Goal: Task Accomplishment & Management: Manage account settings

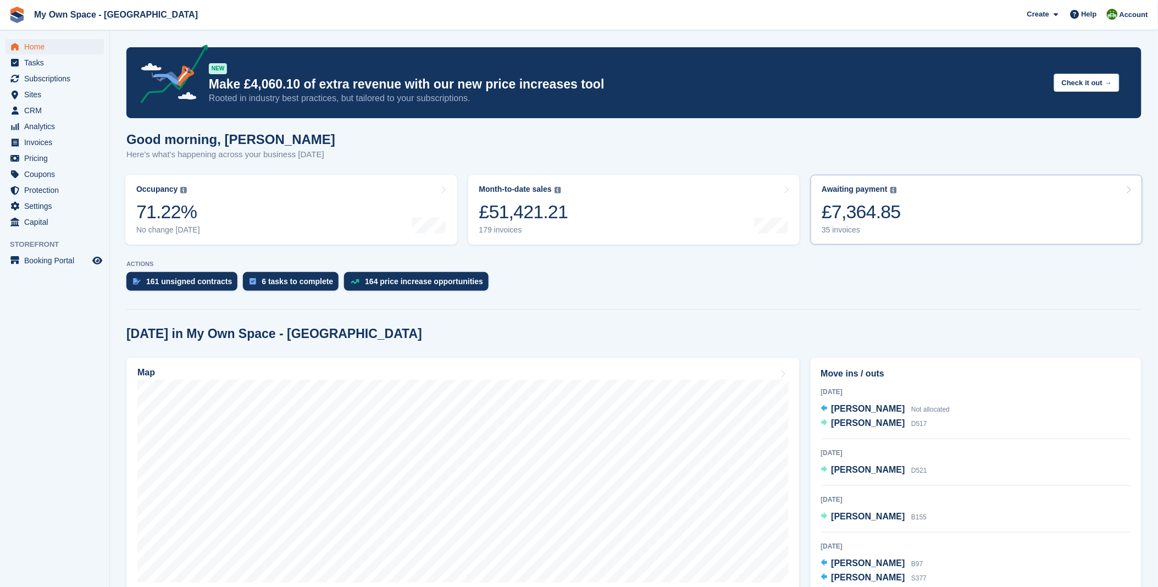
click at [903, 208] on link "Awaiting payment The total outstanding balance on all open invoices. £7,364.85 …" at bounding box center [977, 210] width 332 height 70
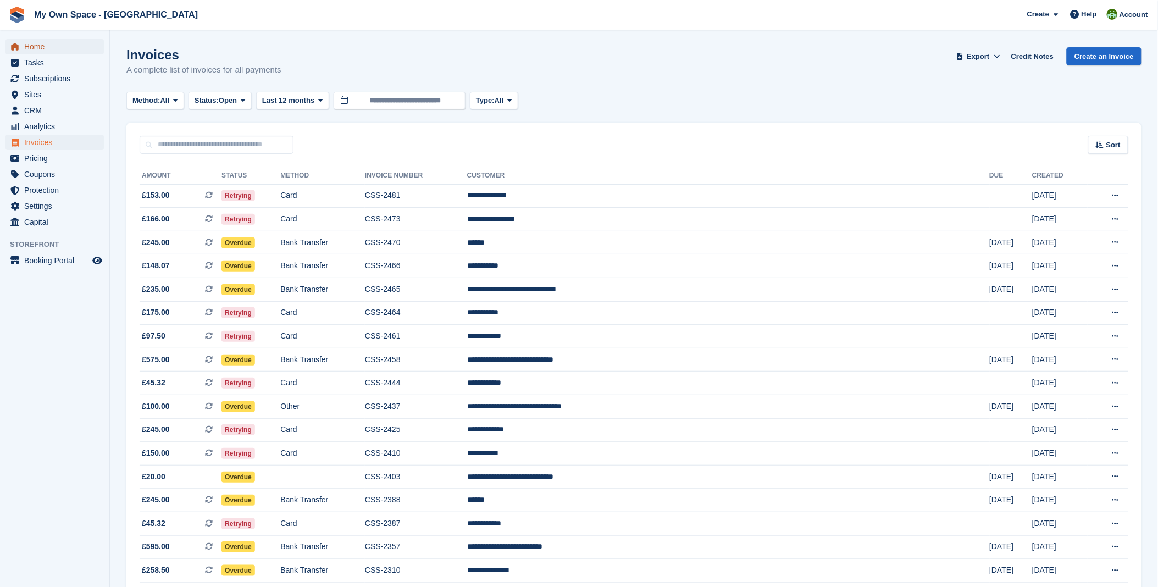
click at [36, 46] on span "Home" at bounding box center [57, 46] width 66 height 15
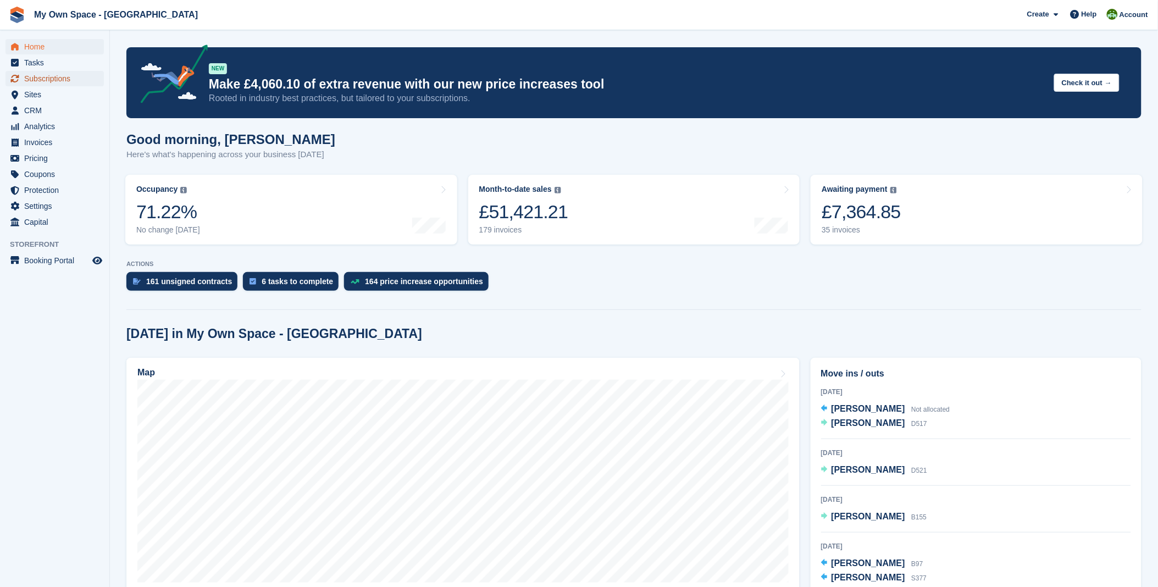
click at [57, 80] on span "Subscriptions" at bounding box center [57, 78] width 66 height 15
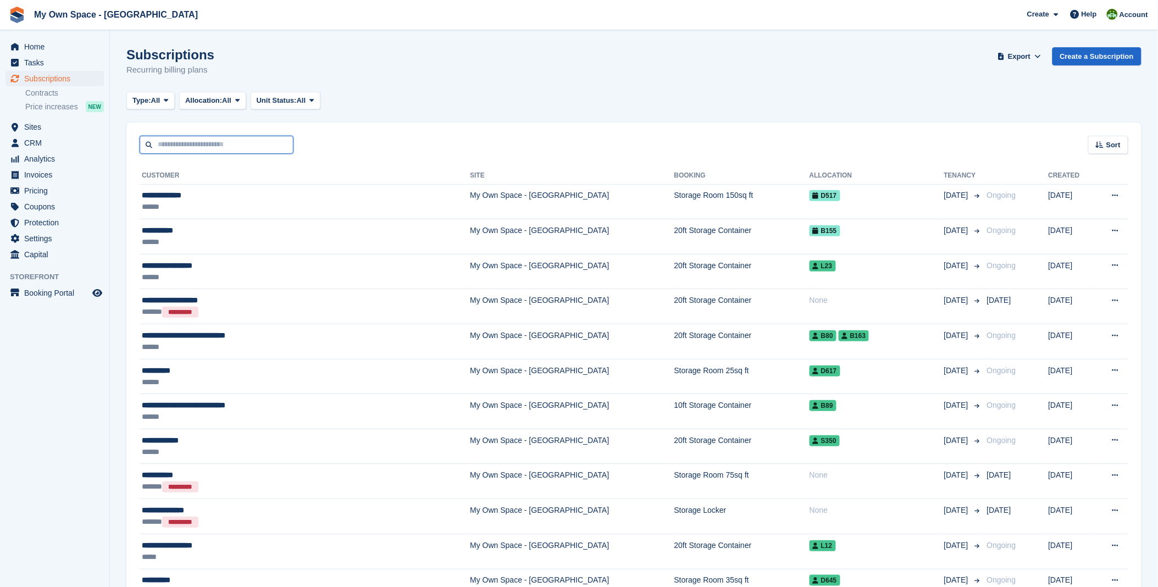
click at [246, 148] on input "text" at bounding box center [217, 145] width 154 height 18
type input "***"
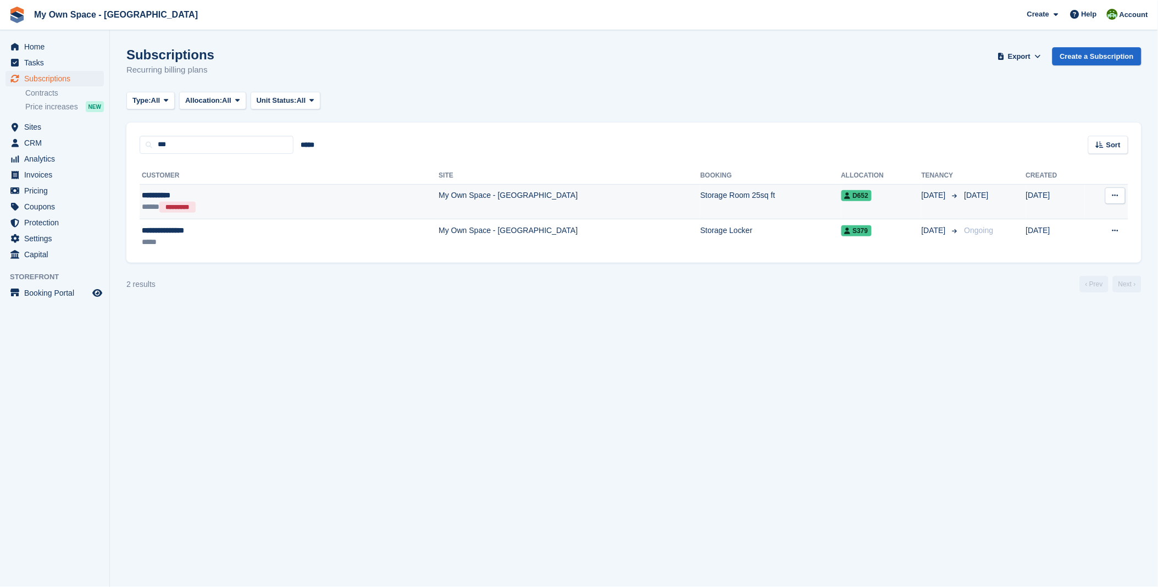
click at [159, 192] on div "**********" at bounding box center [220, 196] width 157 height 12
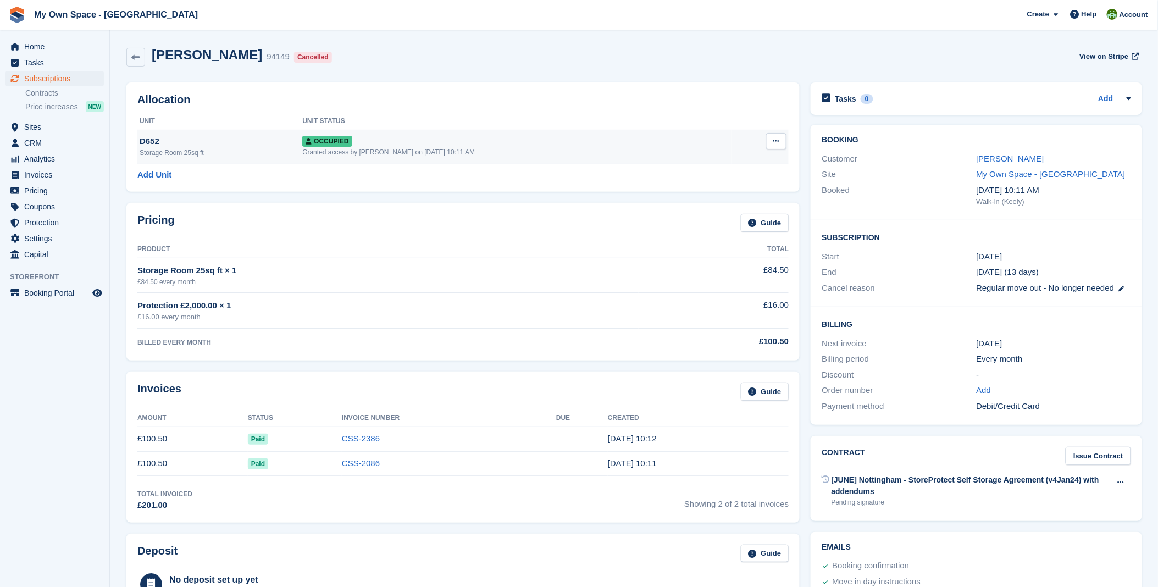
click at [782, 140] on button at bounding box center [776, 141] width 20 height 16
click at [699, 203] on p "Deallocate" at bounding box center [734, 201] width 96 height 14
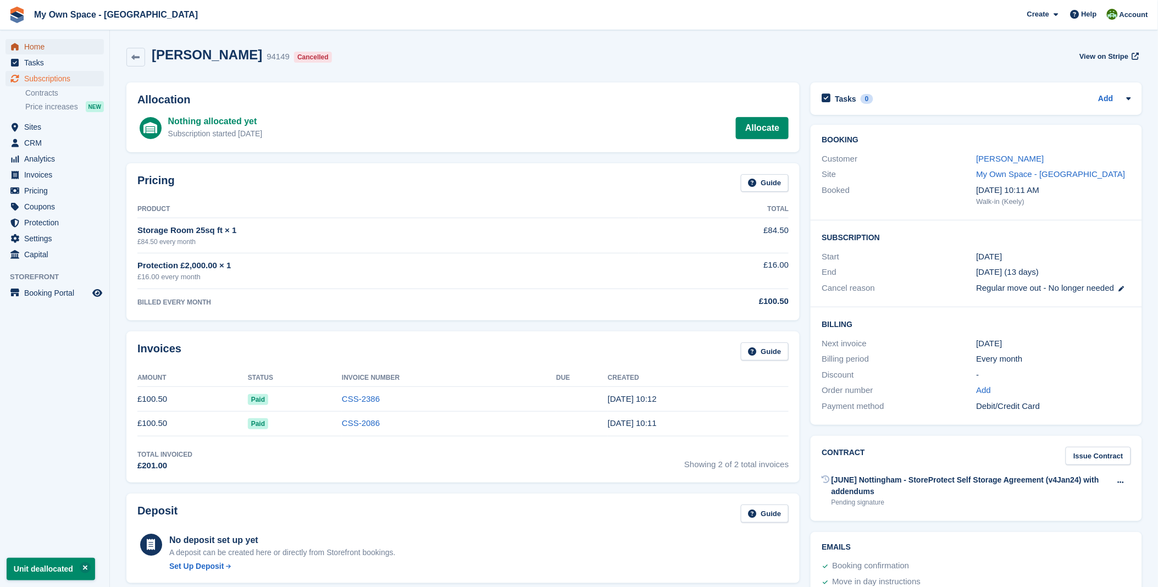
click at [55, 46] on span "Home" at bounding box center [57, 46] width 66 height 15
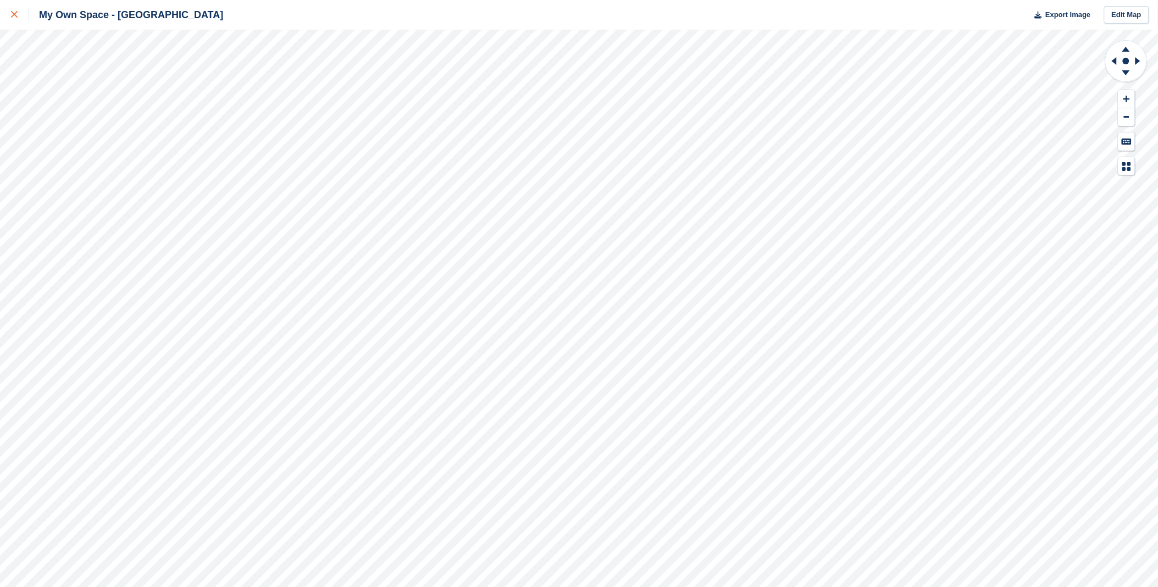
click at [18, 16] on div at bounding box center [20, 14] width 18 height 13
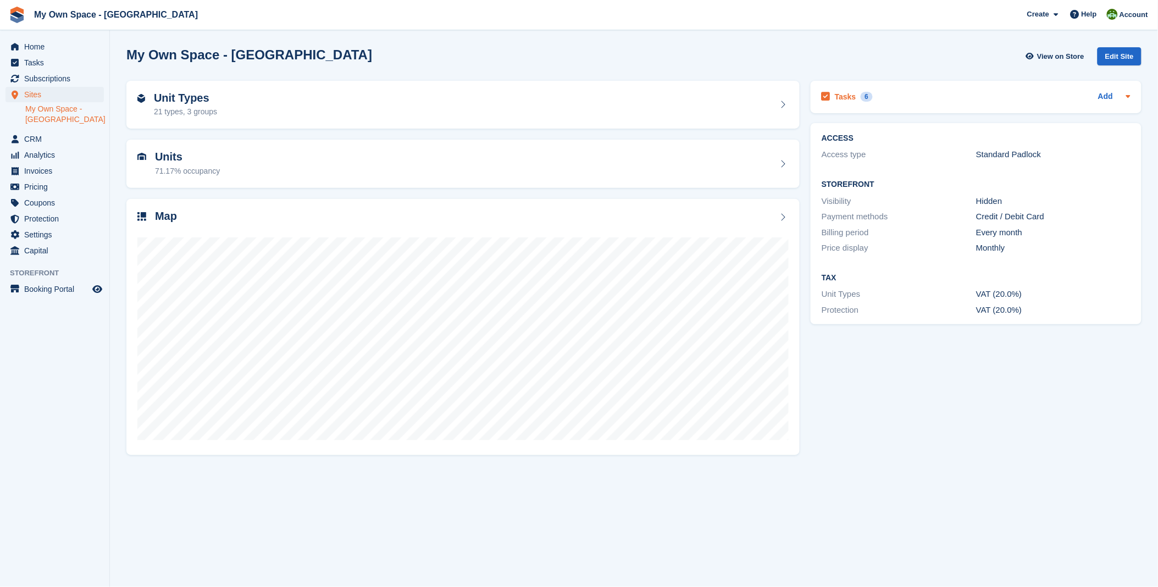
click at [844, 94] on h2 "Tasks" at bounding box center [845, 97] width 21 height 10
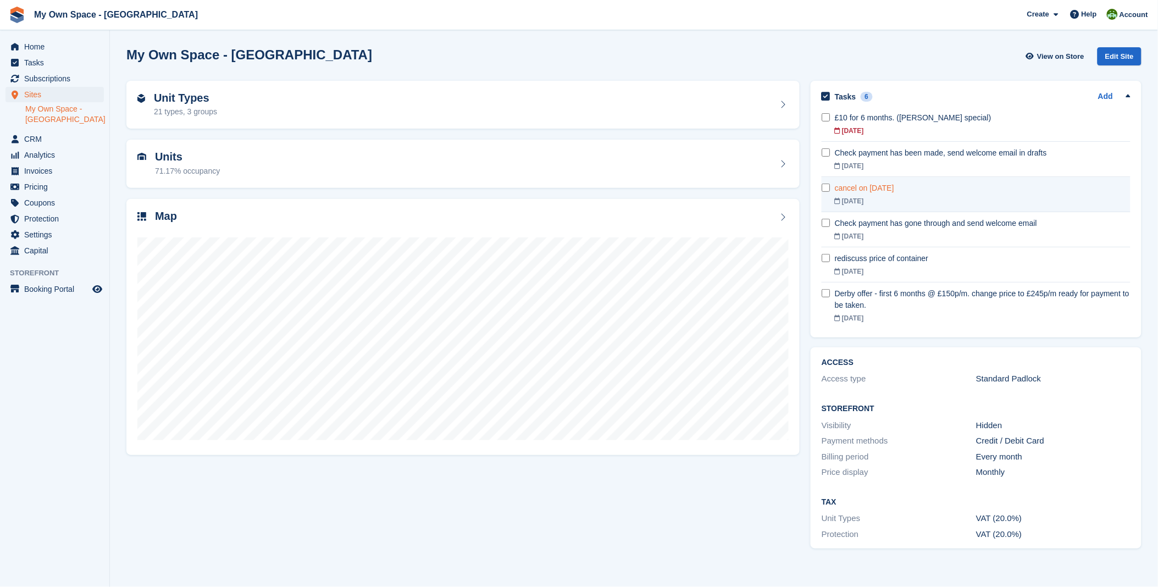
click at [907, 205] on div "25 Aug" at bounding box center [983, 201] width 296 height 10
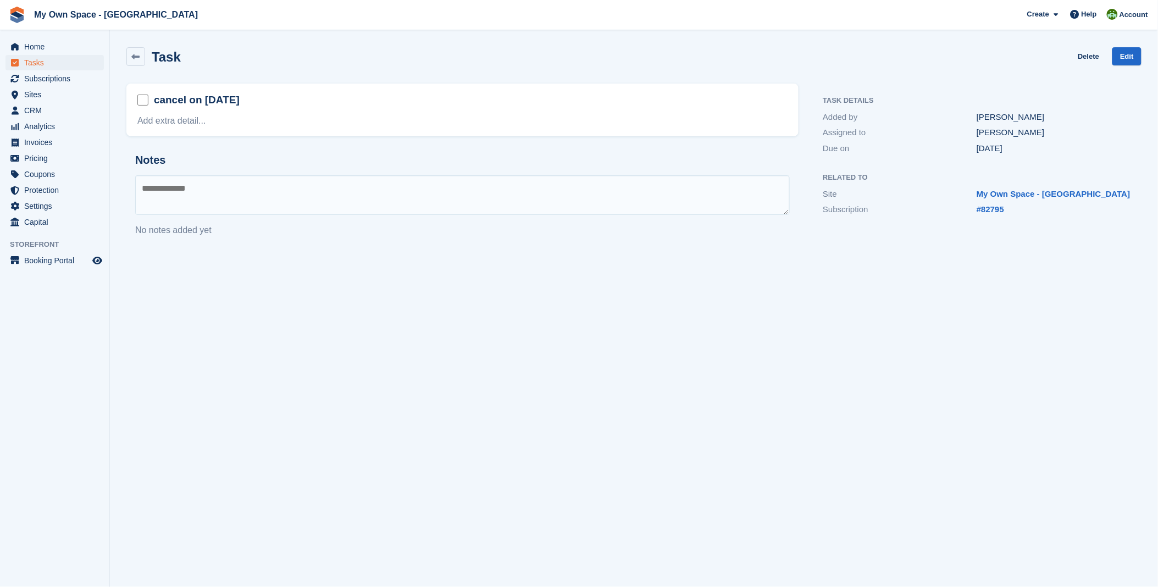
click at [983, 217] on div "Related to Site My Own Space - [GEOGRAPHIC_DATA] Subscription #82795" at bounding box center [977, 194] width 330 height 62
click at [990, 211] on link "#82795" at bounding box center [990, 209] width 27 height 9
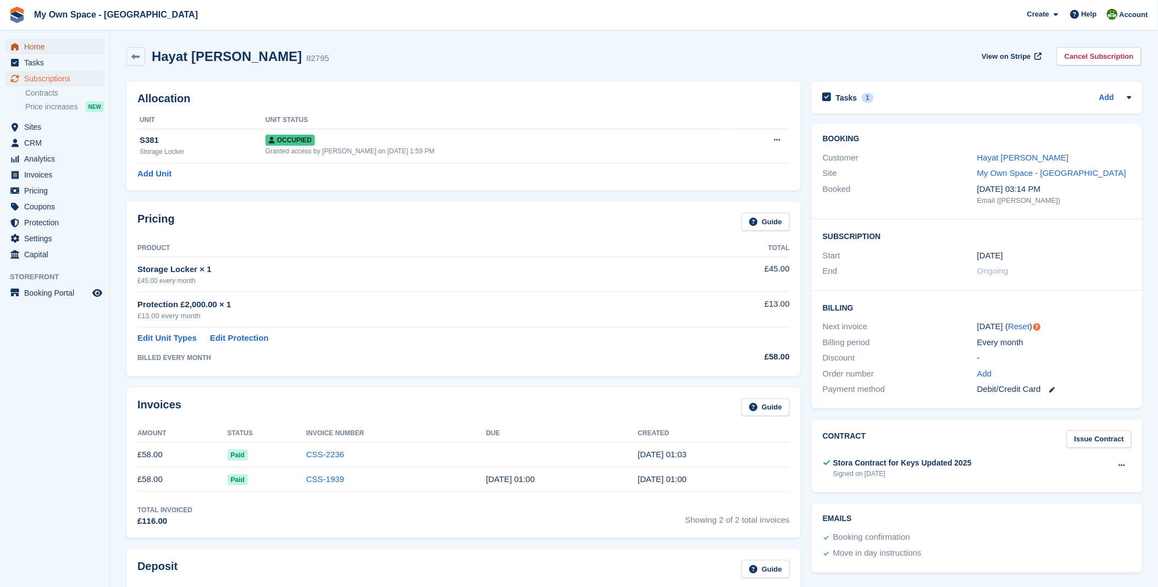
click at [46, 49] on span "Home" at bounding box center [57, 46] width 66 height 15
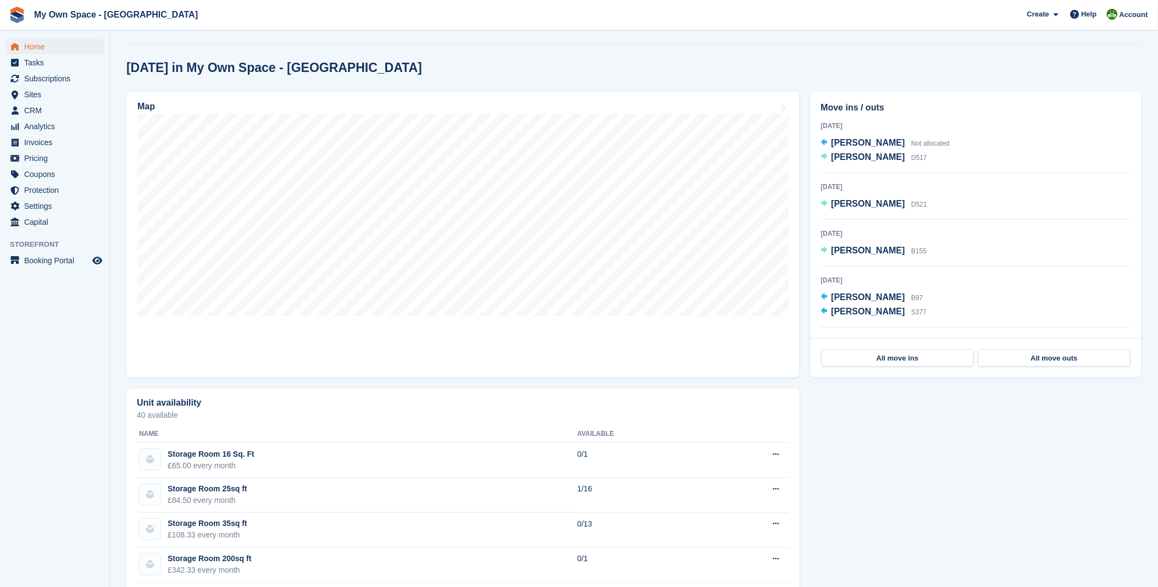
scroll to position [305, 0]
